Goal: Task Accomplishment & Management: Manage account settings

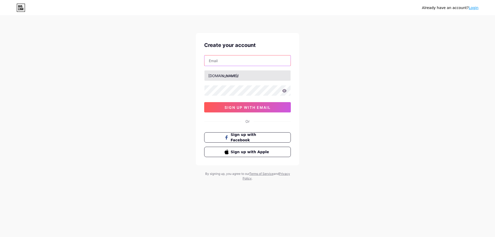
type input "[EMAIL_ADDRESS][DOMAIN_NAME]"
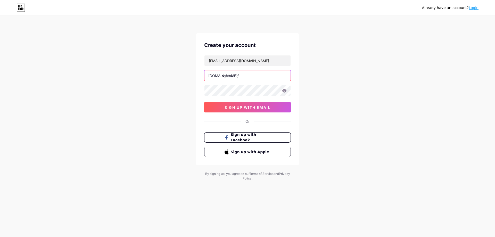
click at [239, 76] on input "text" at bounding box center [248, 75] width 86 height 10
click at [474, 10] on link "Login" at bounding box center [474, 8] width 10 height 4
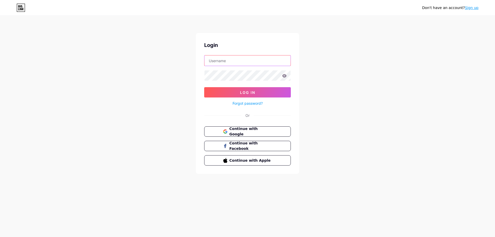
type input "[EMAIL_ADDRESS][DOMAIN_NAME]"
click at [245, 93] on span "Log In" at bounding box center [247, 92] width 15 height 4
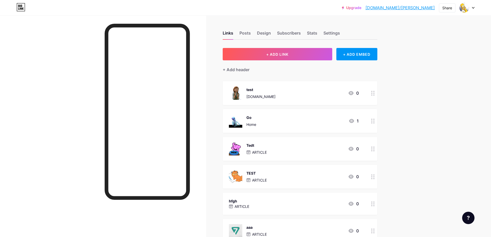
click at [471, 6] on div at bounding box center [467, 7] width 15 height 9
click at [422, 47] on div "+ Add a new page" at bounding box center [443, 44] width 58 height 5
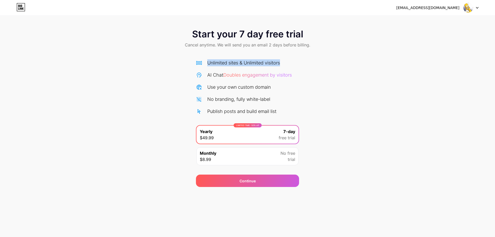
drag, startPoint x: 208, startPoint y: 61, endPoint x: 305, endPoint y: 60, distance: 97.0
click at [305, 60] on div "Start your 7 day free trial Cancel anytime. We will send you an email 2 days be…" at bounding box center [247, 105] width 495 height 163
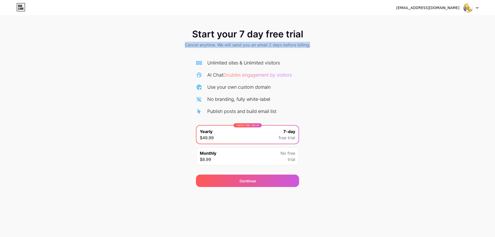
drag, startPoint x: 184, startPoint y: 45, endPoint x: 323, endPoint y: 47, distance: 139.0
click at [323, 47] on div "Start your 7 day free trial Cancel anytime. We will send you an email 2 days be…" at bounding box center [247, 39] width 495 height 30
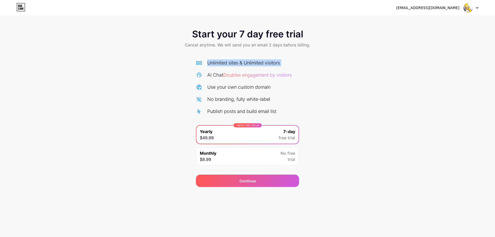
drag, startPoint x: 208, startPoint y: 76, endPoint x: 332, endPoint y: 76, distance: 124.0
click at [332, 76] on div "Start your 7 day free trial Cancel anytime. We will send you an email 2 days be…" at bounding box center [247, 105] width 495 height 163
click at [274, 74] on span "Doubles engagement by visitors" at bounding box center [257, 74] width 69 height 5
drag, startPoint x: 281, startPoint y: 84, endPoint x: 288, endPoint y: 84, distance: 7.5
click at [288, 84] on div "Use your own custom domain" at bounding box center [247, 87] width 103 height 7
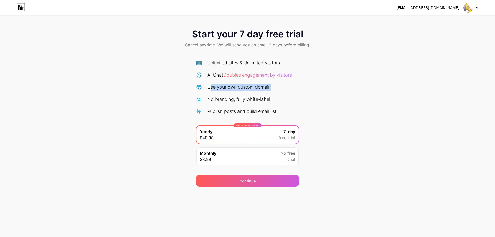
click at [288, 84] on div "Use your own custom domain" at bounding box center [247, 87] width 103 height 7
drag, startPoint x: 216, startPoint y: 101, endPoint x: 283, endPoint y: 100, distance: 67.1
click at [283, 100] on div "No branding, fully white-label" at bounding box center [247, 99] width 103 height 7
click at [231, 151] on div "Monthly $8.99 No free trial" at bounding box center [248, 156] width 102 height 18
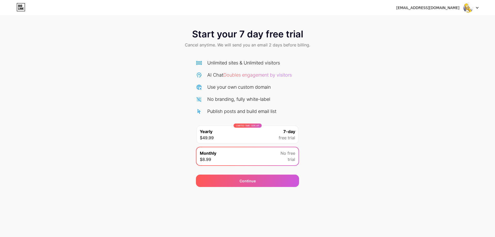
click at [237, 133] on div "LIMITED TIME : 50% off Yearly $49.99 7-day free trial" at bounding box center [248, 135] width 102 height 18
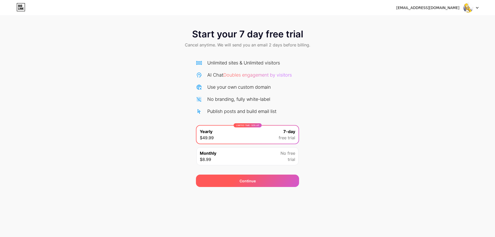
click at [244, 179] on span "Continue" at bounding box center [248, 180] width 16 height 5
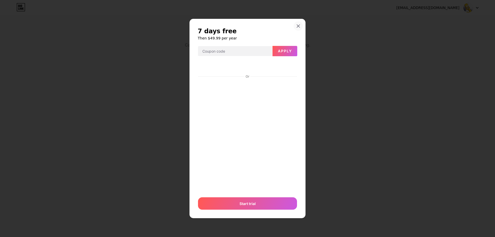
click at [298, 26] on icon at bounding box center [298, 26] width 3 height 3
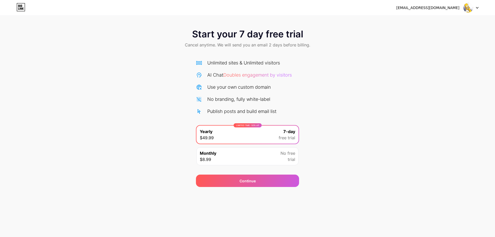
click at [21, 7] on icon at bounding box center [21, 7] width 9 height 8
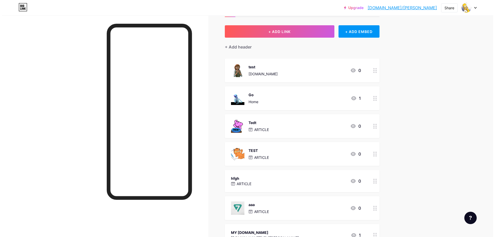
scroll to position [9, 0]
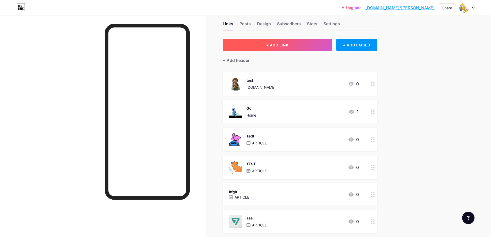
click at [304, 44] on button "+ ADD LINK" at bounding box center [278, 45] width 110 height 12
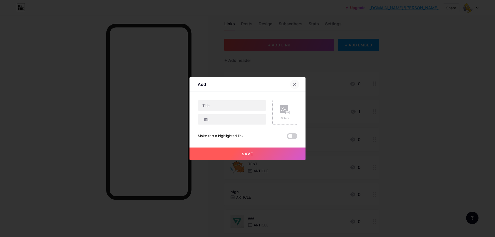
click at [293, 84] on icon at bounding box center [295, 84] width 4 height 4
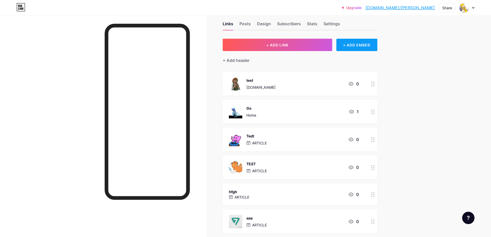
click at [350, 47] on div "+ ADD EMBED" at bounding box center [357, 45] width 41 height 12
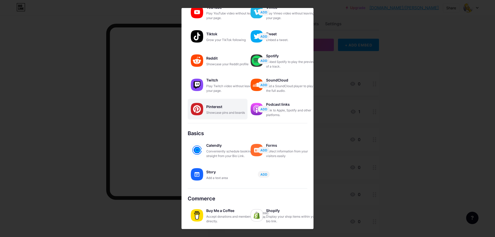
scroll to position [42, 0]
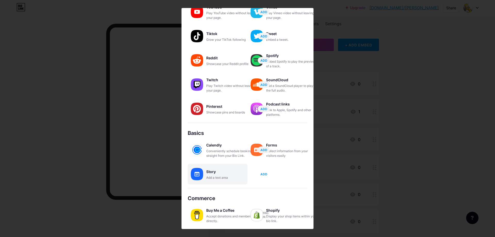
click at [264, 175] on span "ADD" at bounding box center [263, 174] width 7 height 4
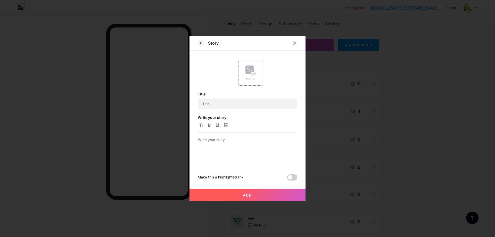
scroll to position [0, 0]
click at [294, 45] on icon at bounding box center [295, 43] width 4 height 4
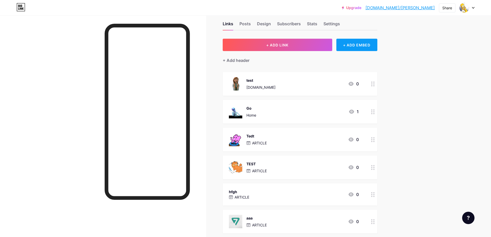
click at [360, 40] on div "+ ADD EMBED" at bounding box center [357, 45] width 41 height 12
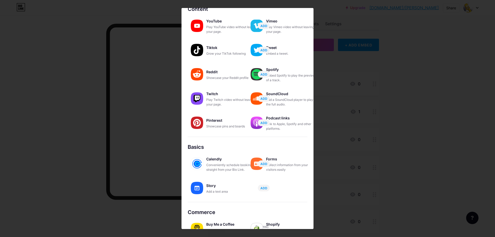
scroll to position [16, 0]
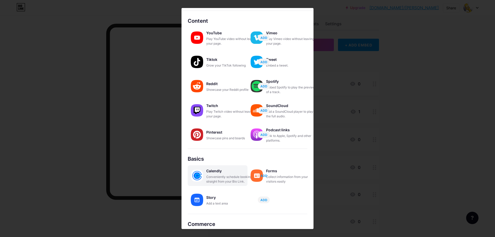
click at [265, 177] on span "ADD" at bounding box center [263, 176] width 7 height 4
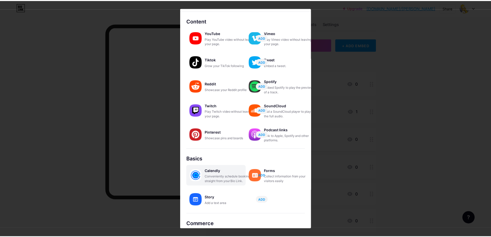
scroll to position [0, 0]
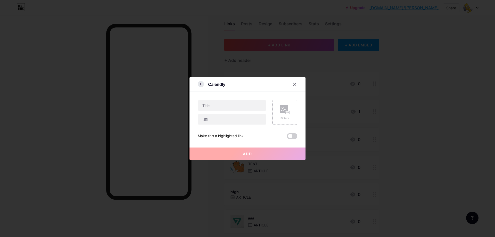
click at [203, 83] on icon at bounding box center [201, 84] width 6 height 6
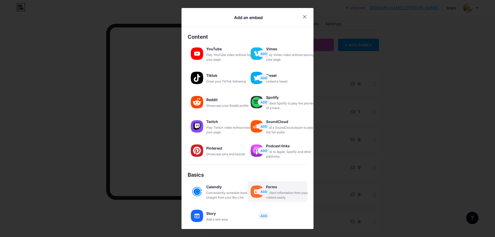
click at [294, 192] on div "Collect information from your visitors easily" at bounding box center [292, 195] width 52 height 9
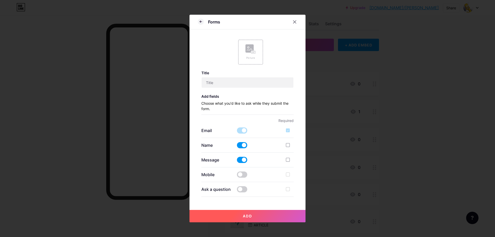
click at [195, 22] on div "Forms" at bounding box center [248, 23] width 116 height 12
click at [200, 22] on icon at bounding box center [201, 22] width 6 height 6
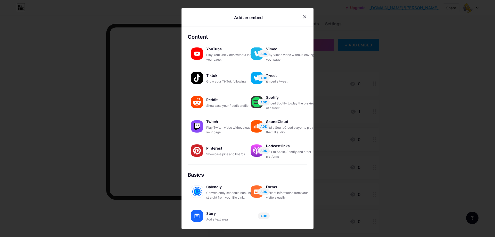
click at [299, 192] on div "Collect information from your visitors easily" at bounding box center [292, 195] width 52 height 9
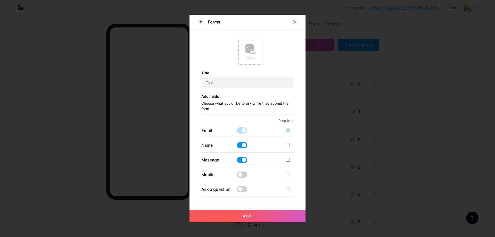
click at [243, 159] on span at bounding box center [242, 160] width 10 height 6
click at [237, 161] on input "checkbox" at bounding box center [237, 161] width 0 height 0
click at [239, 177] on span at bounding box center [242, 175] width 10 height 6
click at [237, 176] on input "checkbox" at bounding box center [237, 176] width 0 height 0
click at [289, 145] on div at bounding box center [288, 145] width 4 height 4
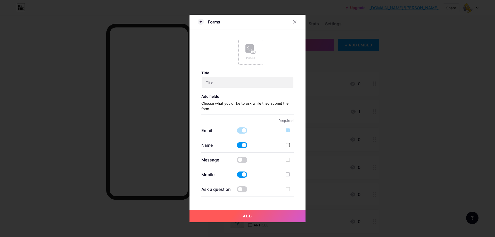
click at [294, 148] on input "checkbox" at bounding box center [295, 149] width 3 height 3
checkbox input "true"
click at [289, 175] on div at bounding box center [288, 175] width 4 height 4
click at [294, 177] on input "checkbox" at bounding box center [295, 178] width 3 height 3
checkbox input "true"
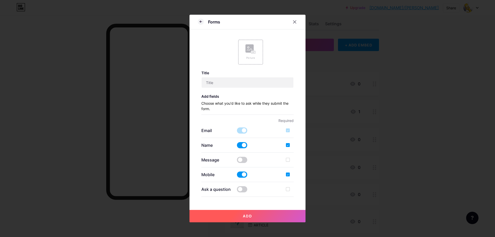
drag, startPoint x: 287, startPoint y: 129, endPoint x: 277, endPoint y: 129, distance: 10.1
click at [287, 129] on div at bounding box center [288, 130] width 4 height 4
drag, startPoint x: 238, startPoint y: 130, endPoint x: 239, endPoint y: 133, distance: 3.1
click at [238, 130] on span at bounding box center [242, 130] width 10 height 6
click at [246, 217] on span "Add" at bounding box center [247, 216] width 9 height 4
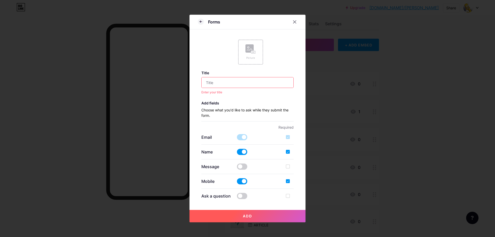
click at [237, 82] on input "text" at bounding box center [248, 82] width 92 height 10
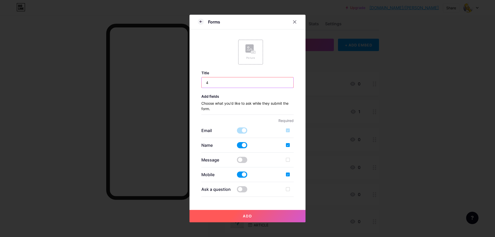
type input "4"
click at [247, 214] on span "Add" at bounding box center [247, 216] width 9 height 4
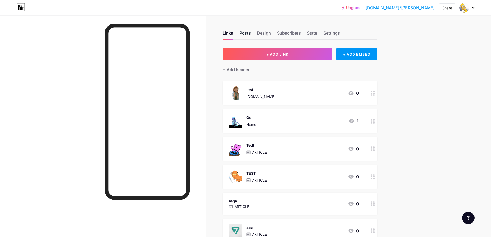
click at [250, 34] on div "Posts" at bounding box center [245, 34] width 11 height 9
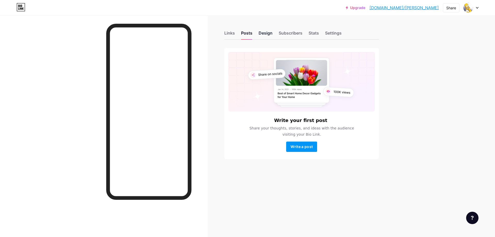
click at [270, 36] on div "Design" at bounding box center [266, 34] width 14 height 9
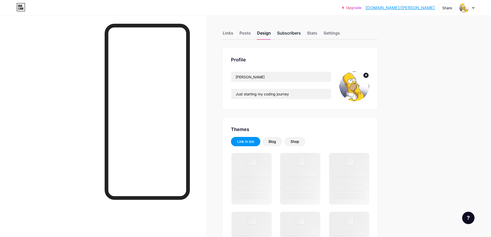
click at [297, 35] on div "Subscribers" at bounding box center [289, 34] width 24 height 9
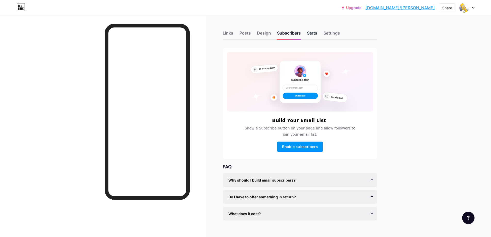
click at [314, 35] on div "Stats" at bounding box center [312, 34] width 10 height 9
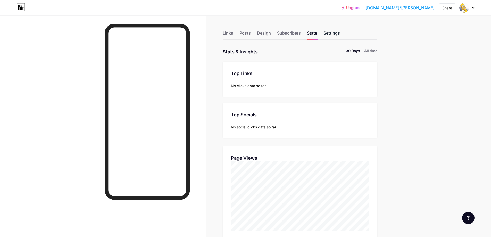
click at [339, 31] on div "Settings" at bounding box center [332, 34] width 17 height 9
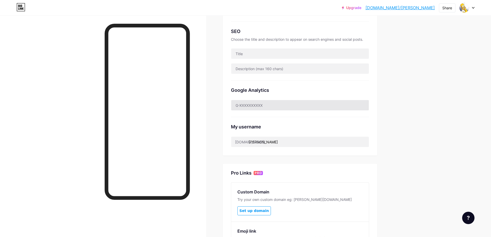
scroll to position [52, 0]
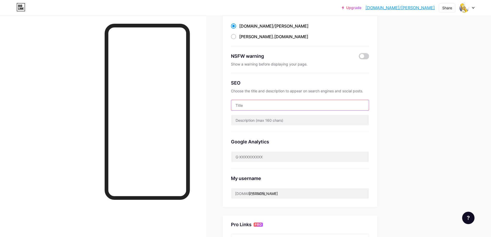
click at [256, 103] on input "text" at bounding box center [300, 105] width 138 height 10
click at [258, 118] on input "text" at bounding box center [300, 120] width 138 height 10
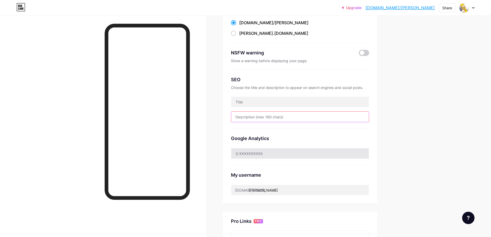
scroll to position [77, 0]
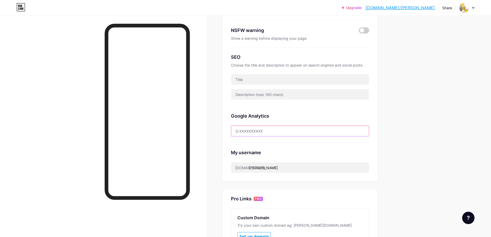
click at [251, 132] on input "text" at bounding box center [300, 131] width 138 height 10
click at [257, 167] on input "[PERSON_NAME]" at bounding box center [300, 167] width 138 height 10
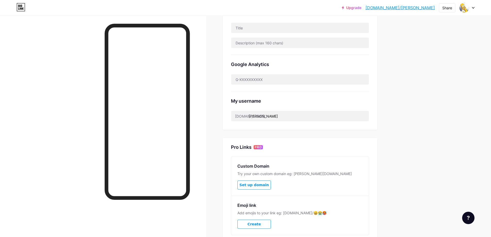
click at [278, 150] on div "Pro Links PRO" at bounding box center [300, 147] width 138 height 6
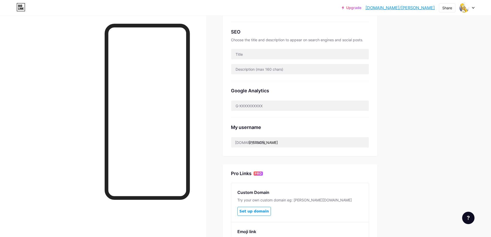
scroll to position [103, 0]
click at [260, 56] on input "text" at bounding box center [300, 53] width 138 height 10
click at [255, 72] on input "text" at bounding box center [300, 68] width 138 height 10
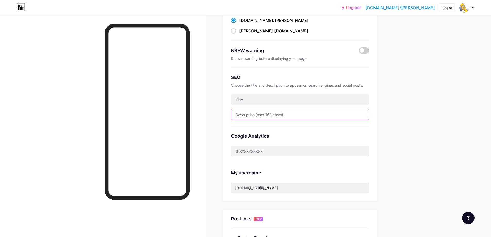
scroll to position [0, 0]
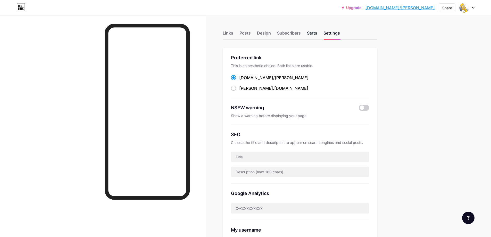
click at [316, 36] on div "Stats" at bounding box center [312, 34] width 10 height 9
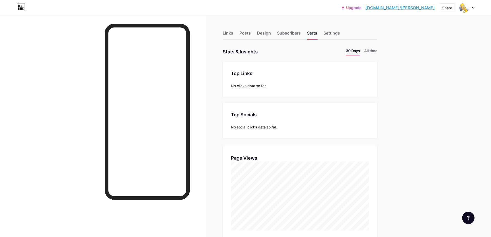
scroll to position [237, 491]
click at [301, 31] on div "Subscribers" at bounding box center [289, 34] width 24 height 9
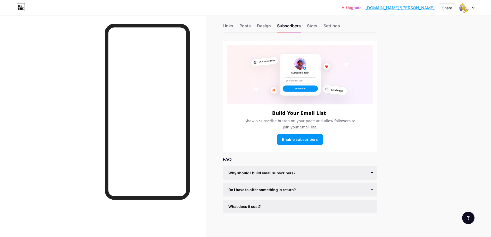
scroll to position [9, 0]
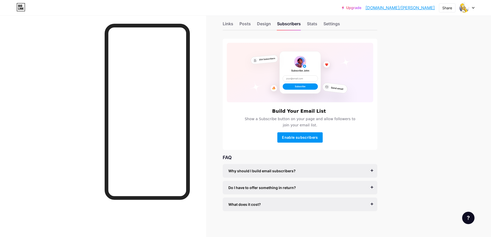
click at [318, 172] on div "Why should I build email subscribers?" at bounding box center [299, 170] width 143 height 5
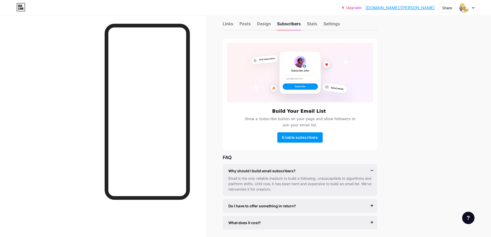
click at [318, 172] on div "Why should I build email subscribers?" at bounding box center [299, 170] width 143 height 5
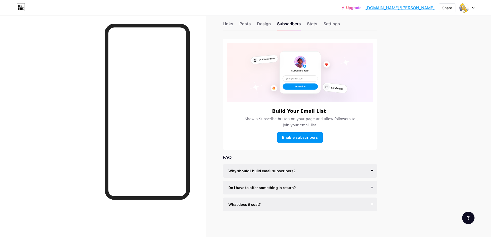
click at [293, 187] on span "Do I have to offer something in return?" at bounding box center [262, 187] width 68 height 5
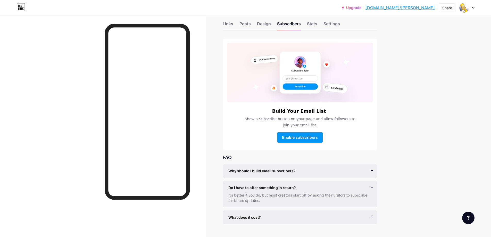
click at [307, 187] on div "Do I have to offer something in return?" at bounding box center [299, 187] width 143 height 5
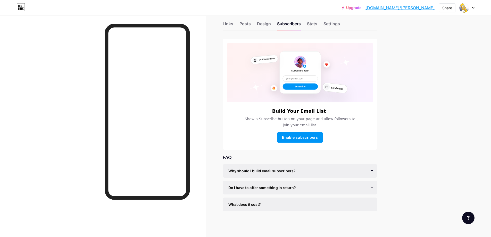
click at [309, 185] on div "Do I have to offer something in return?" at bounding box center [299, 187] width 143 height 5
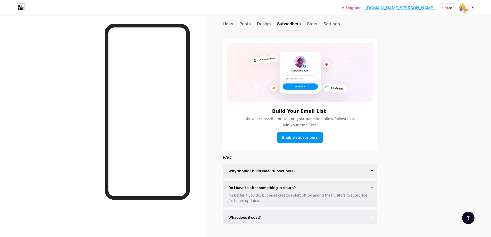
click at [309, 185] on div "Do I have to offer something in return?" at bounding box center [299, 187] width 143 height 5
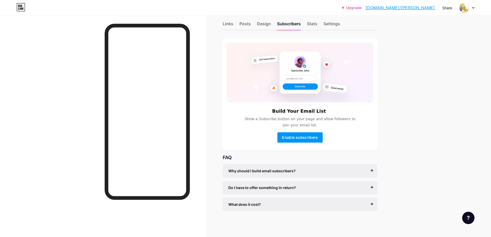
click at [309, 185] on div "Do I have to offer something in return?" at bounding box center [299, 187] width 143 height 5
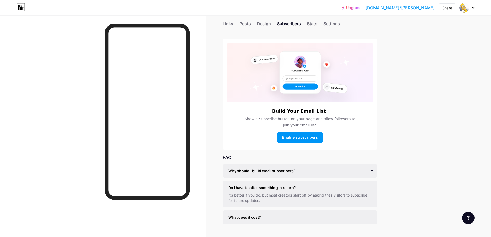
click at [309, 185] on div "Do I have to offer something in return?" at bounding box center [299, 187] width 143 height 5
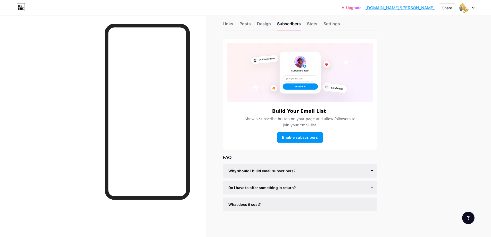
click at [269, 204] on div "What does it cost?" at bounding box center [299, 204] width 143 height 5
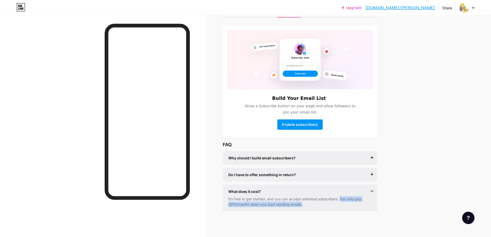
drag, startPoint x: 343, startPoint y: 200, endPoint x: 345, endPoint y: 206, distance: 6.0
click at [345, 206] on div "It’s free to get started, and you can accept unlimited subscribers. You only pa…" at bounding box center [299, 201] width 143 height 11
drag, startPoint x: 344, startPoint y: 205, endPoint x: 324, endPoint y: 202, distance: 20.0
click at [324, 202] on div "It’s free to get started, and you can accept unlimited subscribers. You only pa…" at bounding box center [299, 201] width 143 height 11
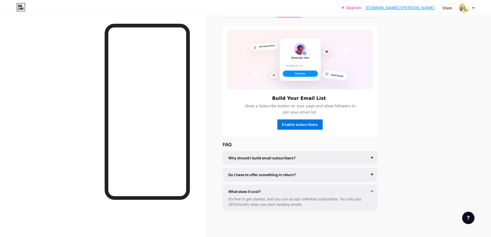
click at [285, 125] on span "Enable subscribers" at bounding box center [300, 124] width 36 height 4
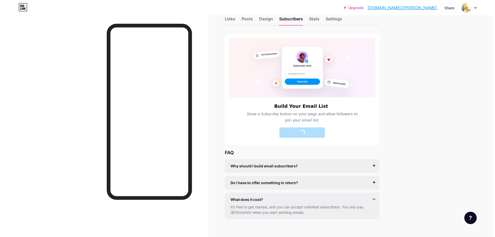
scroll to position [0, 0]
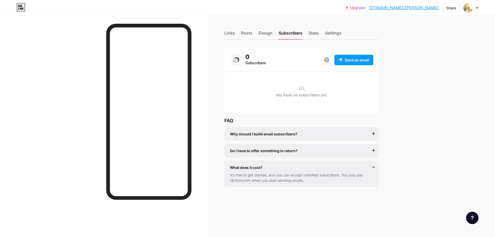
click at [349, 61] on span "Send an email" at bounding box center [357, 59] width 25 height 5
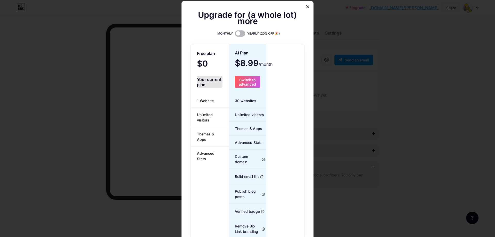
click at [235, 33] on span at bounding box center [240, 33] width 10 height 6
click at [235, 35] on input "checkbox" at bounding box center [235, 35] width 0 height 0
click at [235, 34] on span at bounding box center [240, 33] width 10 height 6
click at [235, 35] on input "checkbox" at bounding box center [235, 35] width 0 height 0
click at [235, 34] on span at bounding box center [240, 33] width 10 height 6
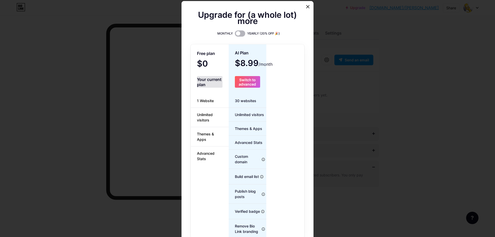
click at [235, 35] on input "checkbox" at bounding box center [235, 35] width 0 height 0
click at [307, 6] on icon at bounding box center [308, 6] width 3 height 3
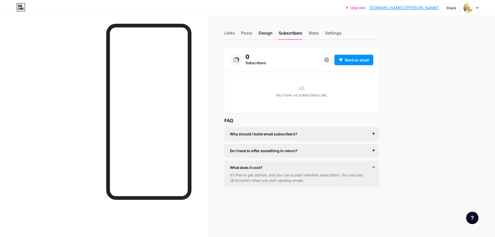
click at [268, 32] on div "Design" at bounding box center [266, 34] width 14 height 9
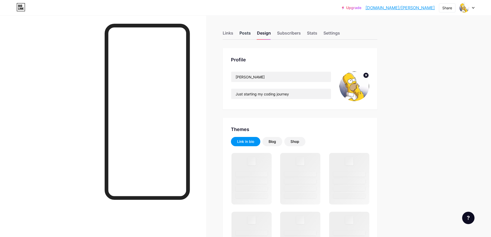
click at [251, 32] on div "Posts" at bounding box center [245, 34] width 11 height 9
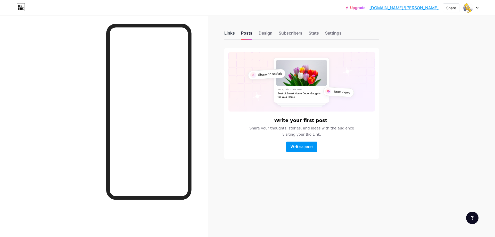
click at [228, 36] on div "Links" at bounding box center [229, 34] width 11 height 9
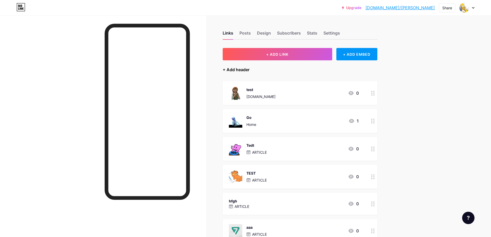
click at [243, 70] on div "+ Add header" at bounding box center [236, 70] width 27 height 6
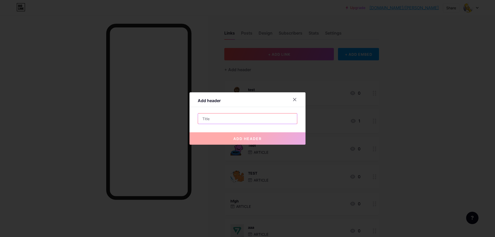
click at [228, 120] on input "text" at bounding box center [247, 118] width 99 height 10
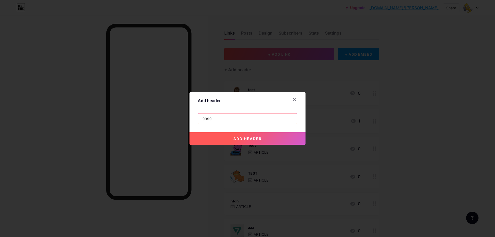
type input "9999"
click at [238, 136] on button "add header" at bounding box center [248, 138] width 116 height 12
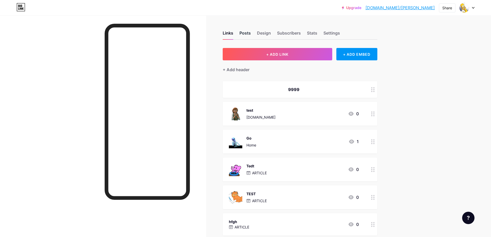
click at [243, 36] on div "Posts" at bounding box center [245, 34] width 11 height 9
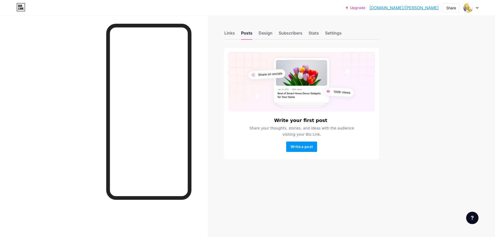
click at [274, 36] on div "Links Posts Design Subscribers Stats Settings" at bounding box center [301, 31] width 155 height 18
click at [270, 36] on div "Design" at bounding box center [266, 34] width 14 height 9
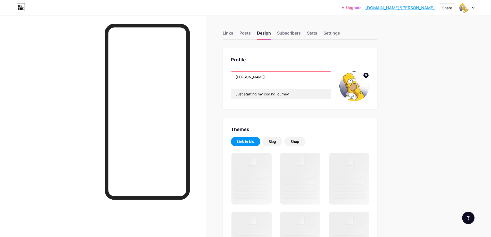
click at [252, 77] on input "[PERSON_NAME]" at bounding box center [281, 77] width 100 height 10
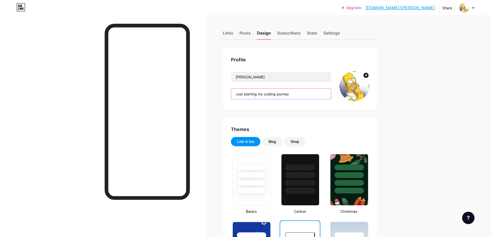
click at [320, 93] on input "Just starting my coding journey" at bounding box center [281, 94] width 100 height 10
click at [286, 35] on div "Subscribers" at bounding box center [289, 34] width 24 height 9
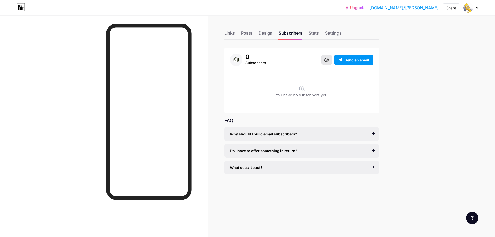
click at [324, 62] on button at bounding box center [327, 60] width 10 height 10
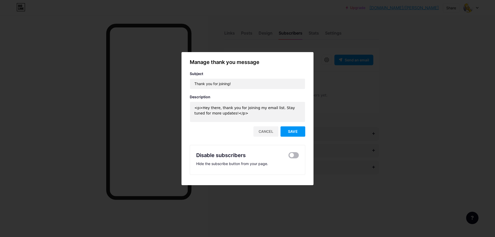
click at [294, 154] on span at bounding box center [294, 155] width 10 height 6
click at [289, 157] on input "checkbox" at bounding box center [289, 157] width 0 height 0
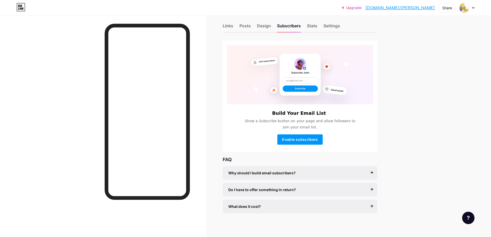
scroll to position [9, 0]
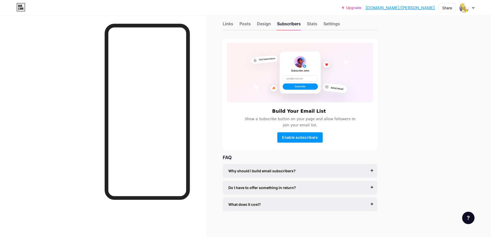
click at [298, 173] on div "Why should I build email subscribers?" at bounding box center [299, 170] width 143 height 5
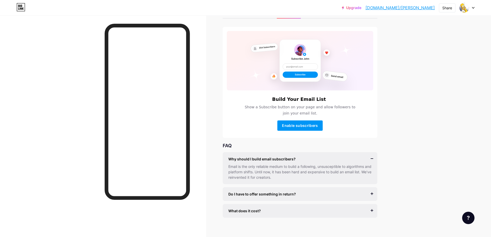
scroll to position [28, 0]
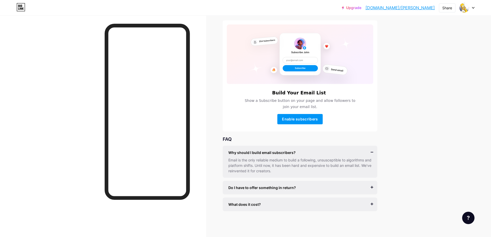
click at [288, 192] on div "Do I have to offer something in return? It’s better if you do, but most creator…" at bounding box center [300, 188] width 155 height 14
click at [288, 188] on span "Do I have to offer something in return?" at bounding box center [262, 187] width 68 height 5
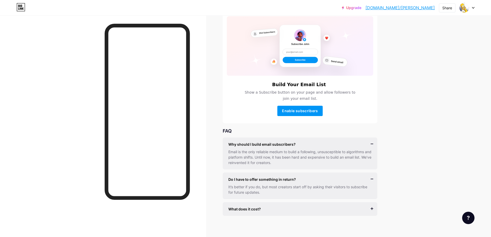
scroll to position [40, 0]
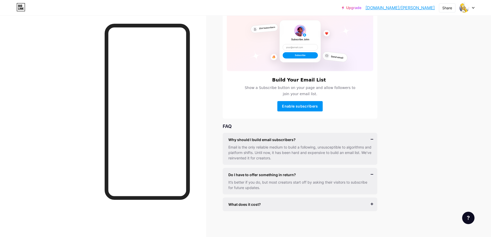
click at [261, 198] on div "What does it cost? It’s free to get started, and you can accept unlimited subsc…" at bounding box center [300, 205] width 155 height 14
click at [260, 202] on span "What does it cost?" at bounding box center [244, 204] width 32 height 5
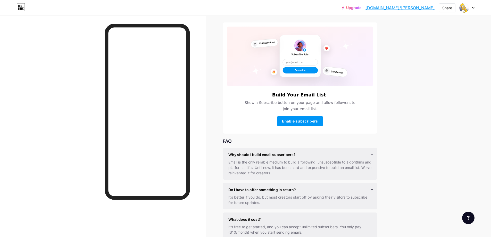
scroll to position [0, 0]
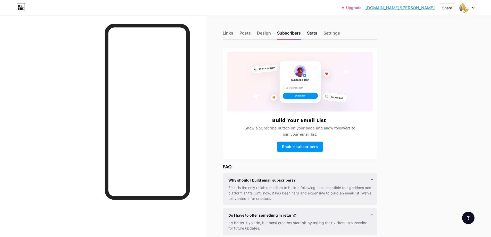
click at [316, 33] on div "Stats" at bounding box center [312, 34] width 10 height 9
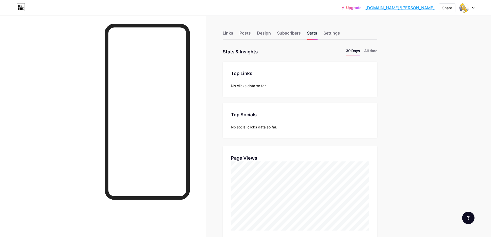
scroll to position [237, 491]
click at [332, 36] on div "Settings" at bounding box center [332, 34] width 17 height 9
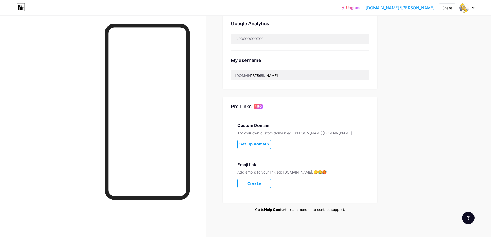
scroll to position [170, 0]
click at [262, 145] on span "Set up domain" at bounding box center [254, 144] width 29 height 4
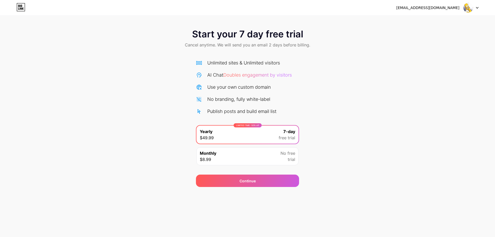
click at [470, 10] on img at bounding box center [468, 8] width 10 height 10
click at [429, 20] on li "Logout" at bounding box center [446, 21] width 64 height 14
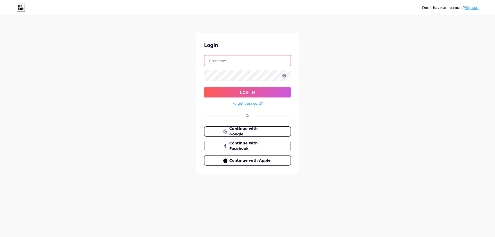
type input "[EMAIL_ADDRESS][DOMAIN_NAME]"
click at [20, 4] on icon at bounding box center [21, 8] width 8 height 8
type input "[EMAIL_ADDRESS][DOMAIN_NAME]"
click at [243, 94] on span "Log In" at bounding box center [247, 92] width 15 height 4
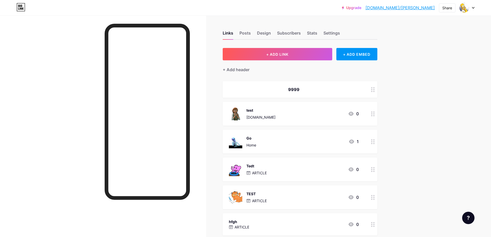
click at [362, 8] on link "Upgrade" at bounding box center [352, 8] width 20 height 4
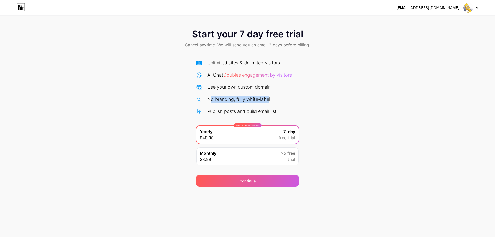
drag, startPoint x: 210, startPoint y: 102, endPoint x: 271, endPoint y: 97, distance: 61.3
click at [270, 97] on div "No branding, fully white-label" at bounding box center [238, 99] width 63 height 7
drag, startPoint x: 204, startPoint y: 86, endPoint x: 300, endPoint y: 86, distance: 95.9
click at [300, 86] on div "Start your 7 day free trial Cancel anytime. We will send you an email 2 days be…" at bounding box center [247, 105] width 495 height 163
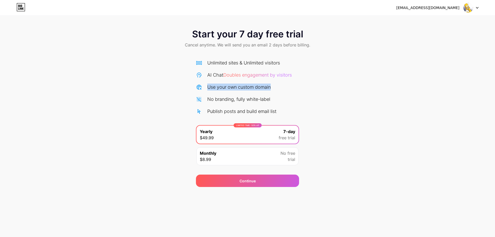
click at [300, 86] on div "Start your 7 day free trial Cancel anytime. We will send you an email 2 days be…" at bounding box center [247, 105] width 495 height 163
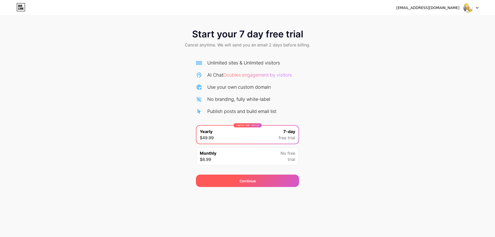
click at [241, 182] on span "Continue" at bounding box center [248, 180] width 16 height 5
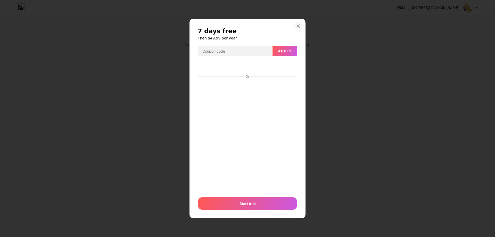
click at [301, 24] on div at bounding box center [298, 25] width 9 height 9
